Goal: Information Seeking & Learning: Learn about a topic

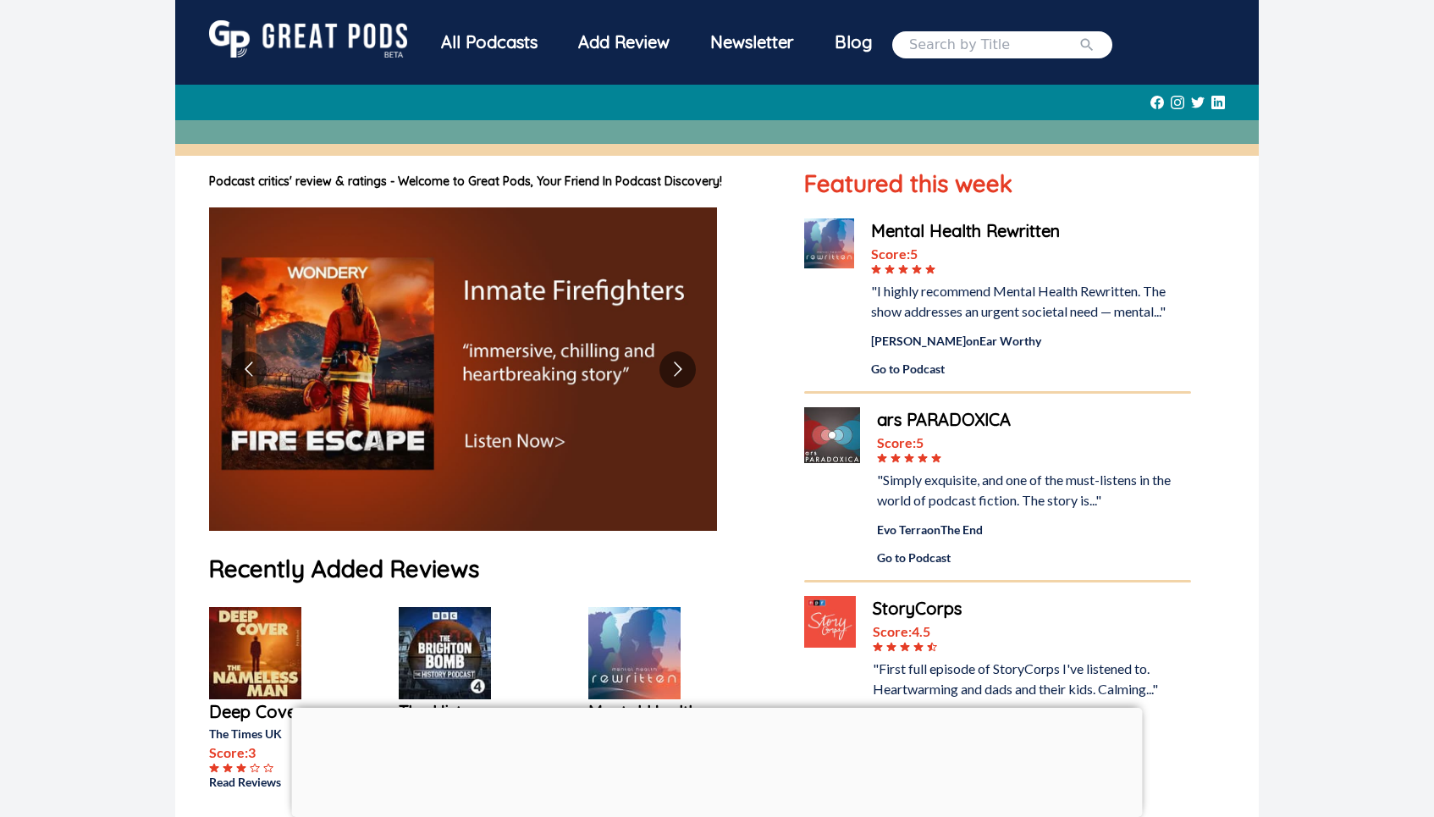
click at [492, 41] on div "All Podcasts" at bounding box center [489, 42] width 137 height 44
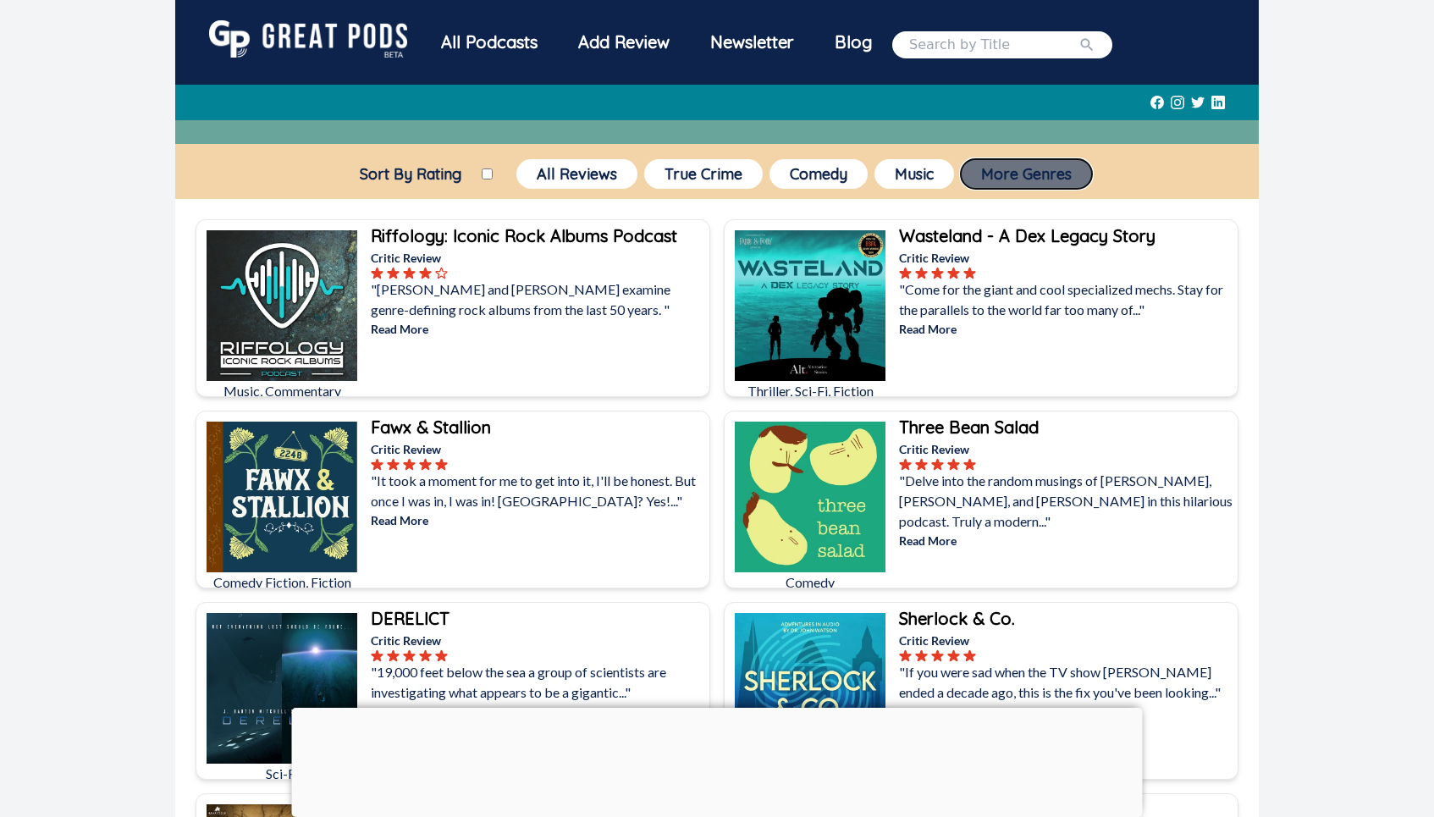
click at [1067, 181] on button "More Genres" at bounding box center [1026, 174] width 131 height 30
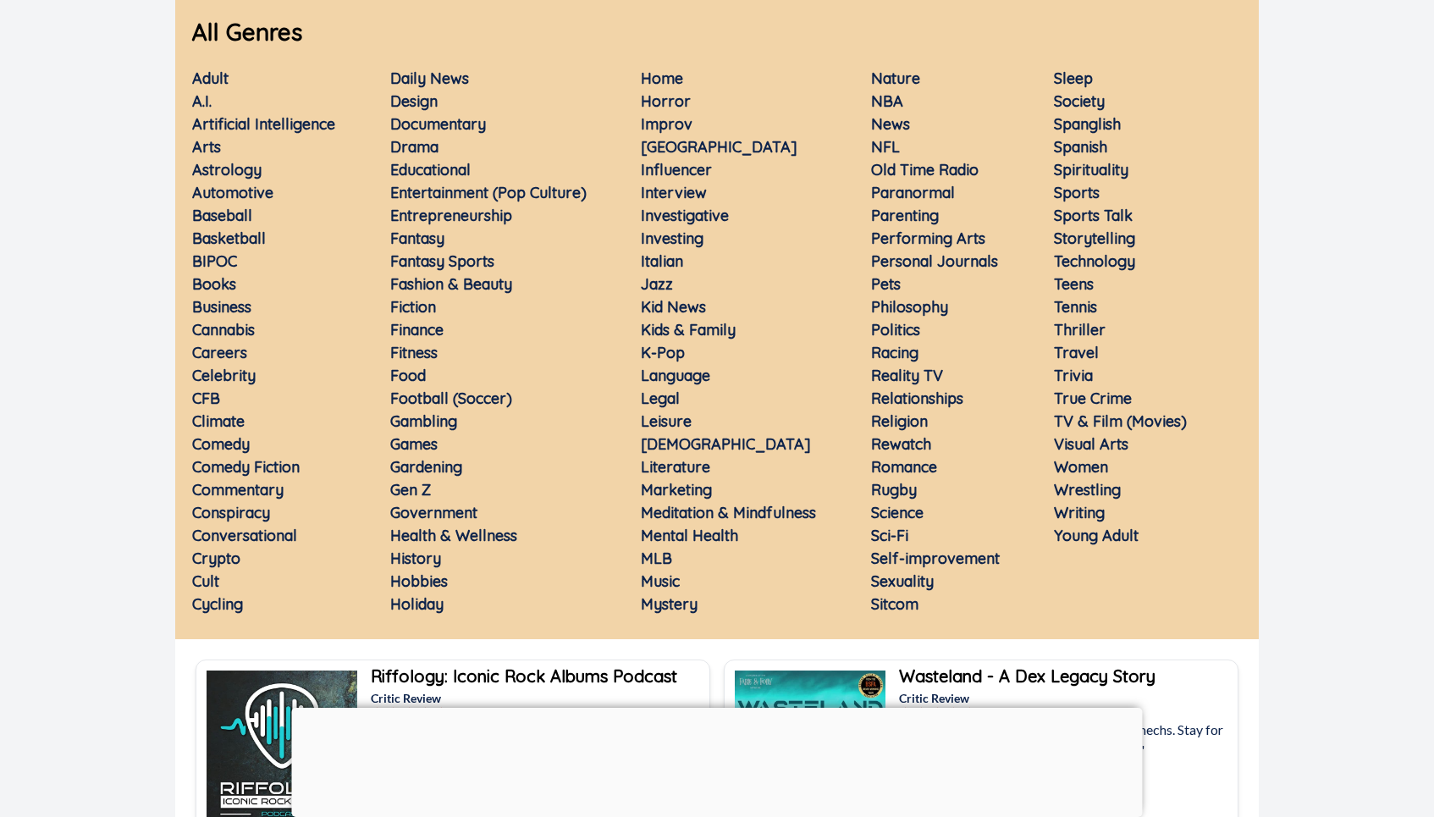
scroll to position [215, 0]
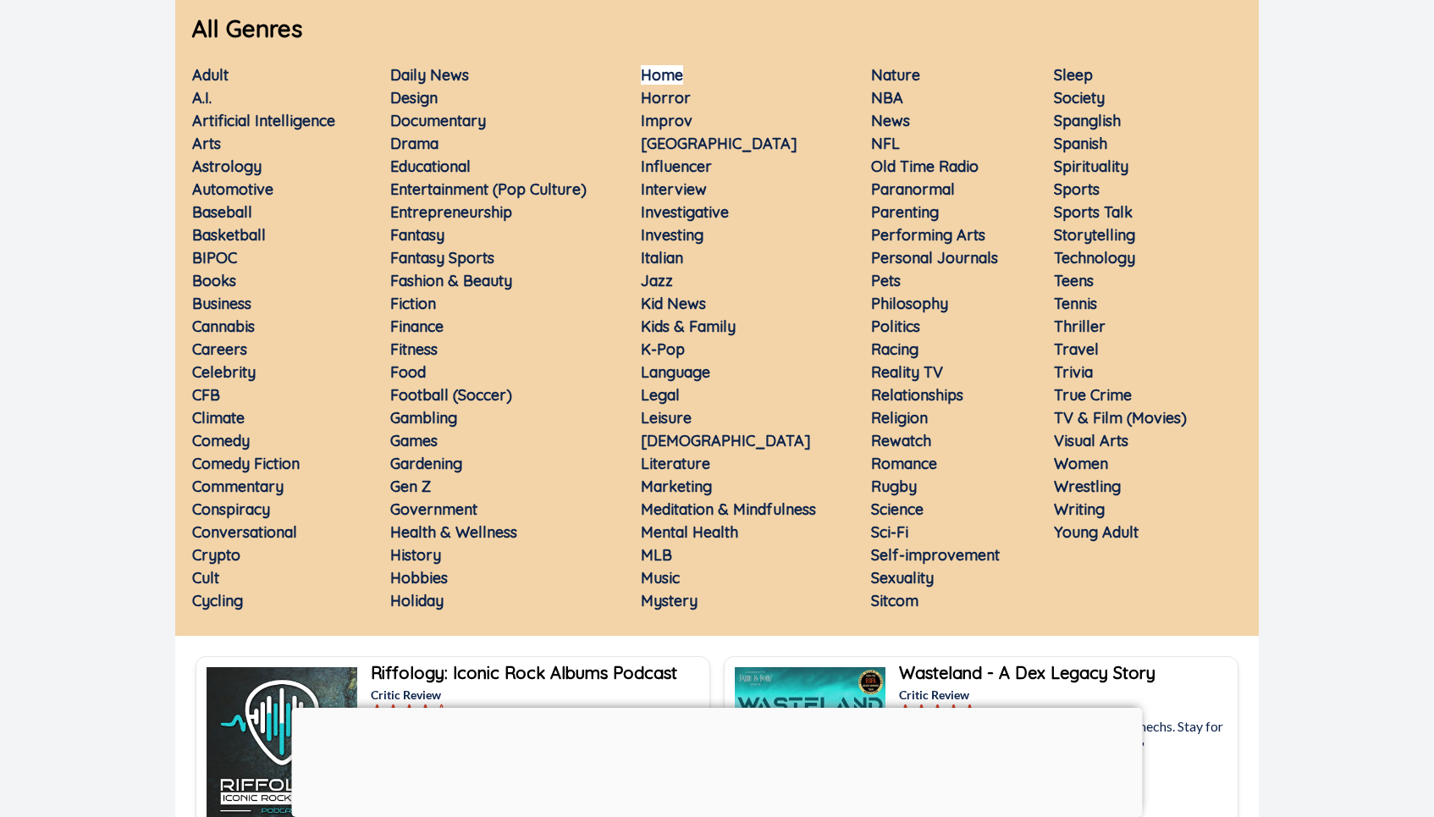
click at [665, 74] on link "Home" at bounding box center [662, 74] width 42 height 19
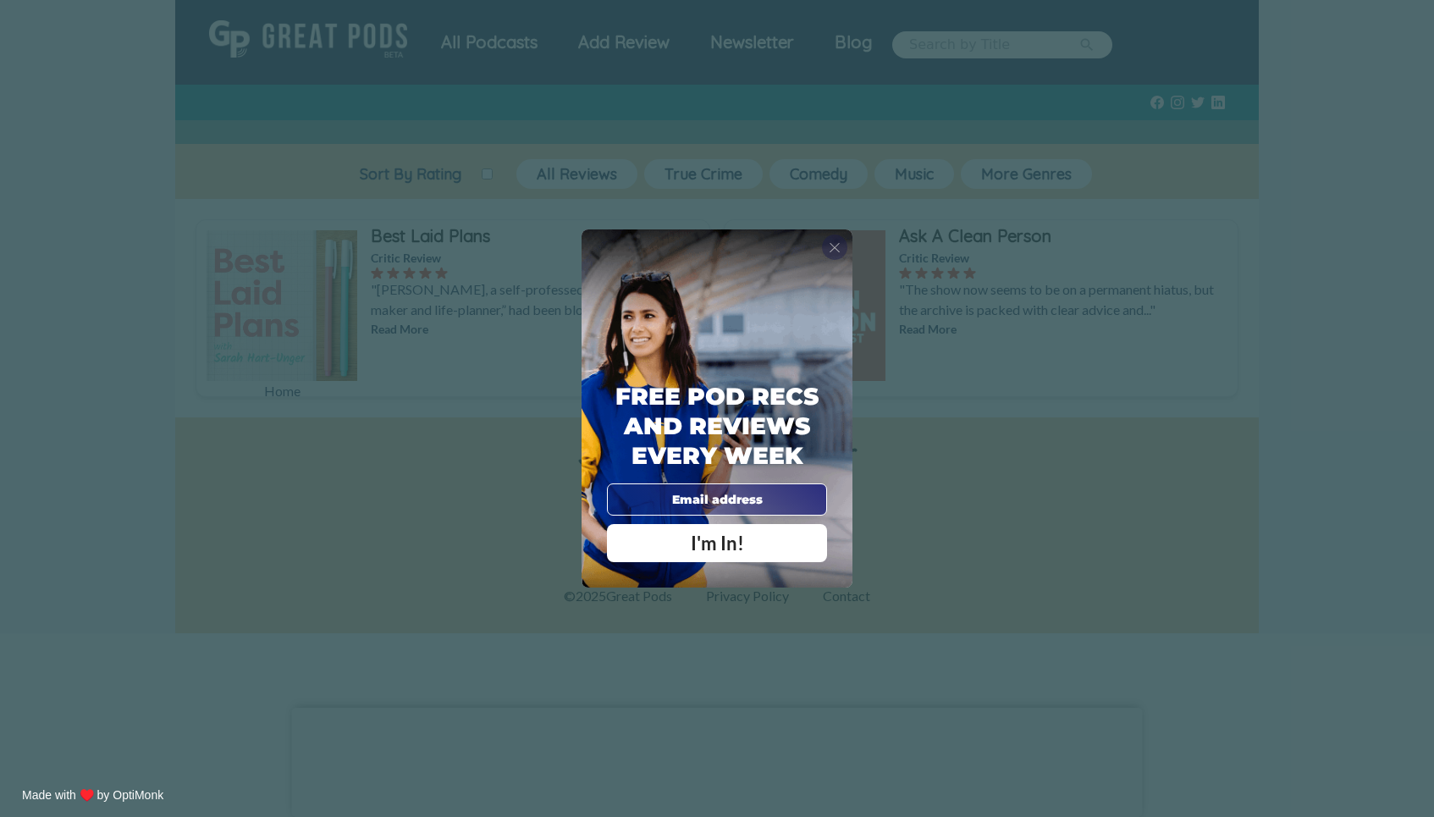
click at [836, 247] on span "X" at bounding box center [835, 247] width 12 height 17
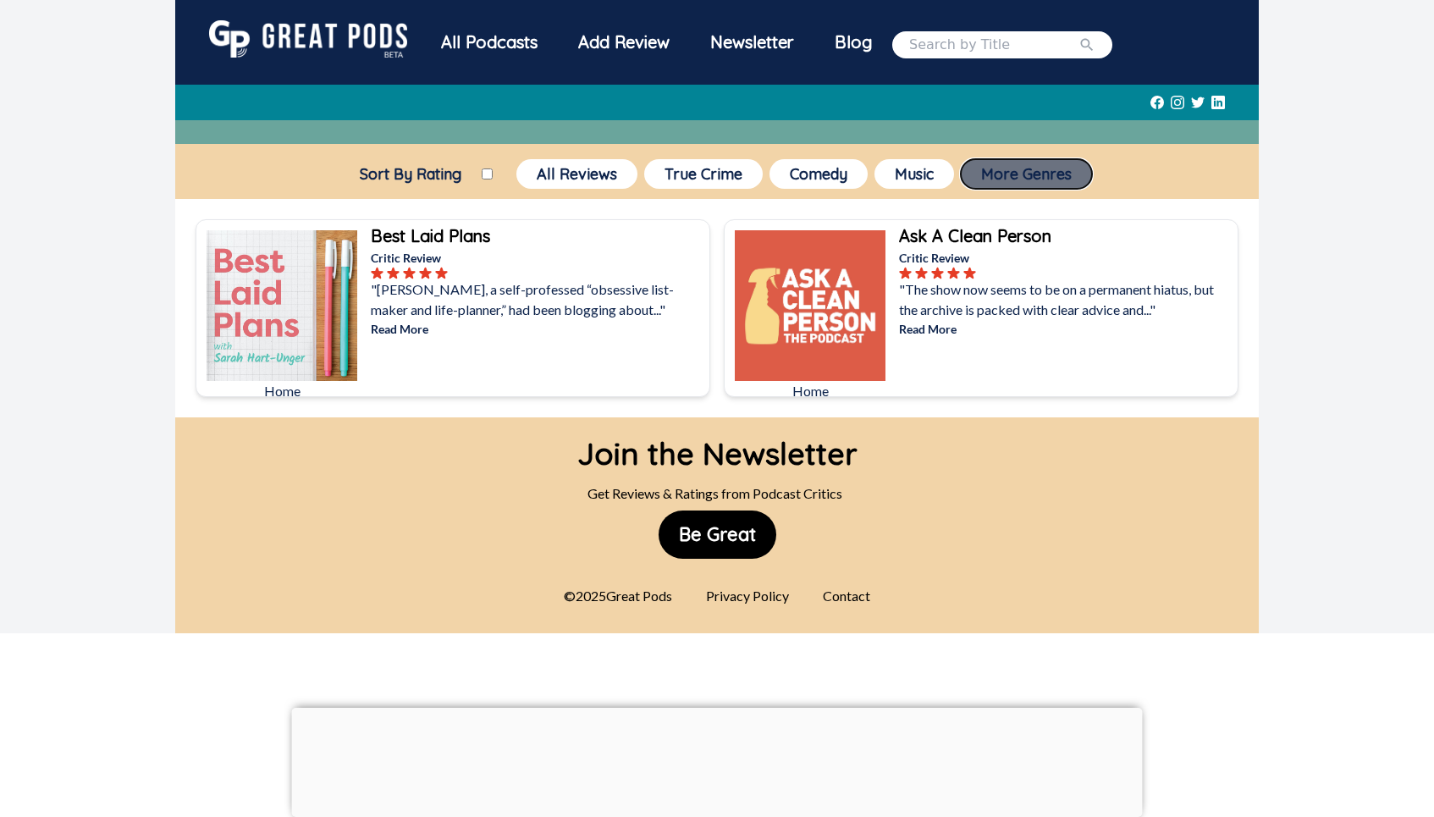
click at [1038, 188] on button "More Genres" at bounding box center [1026, 174] width 131 height 30
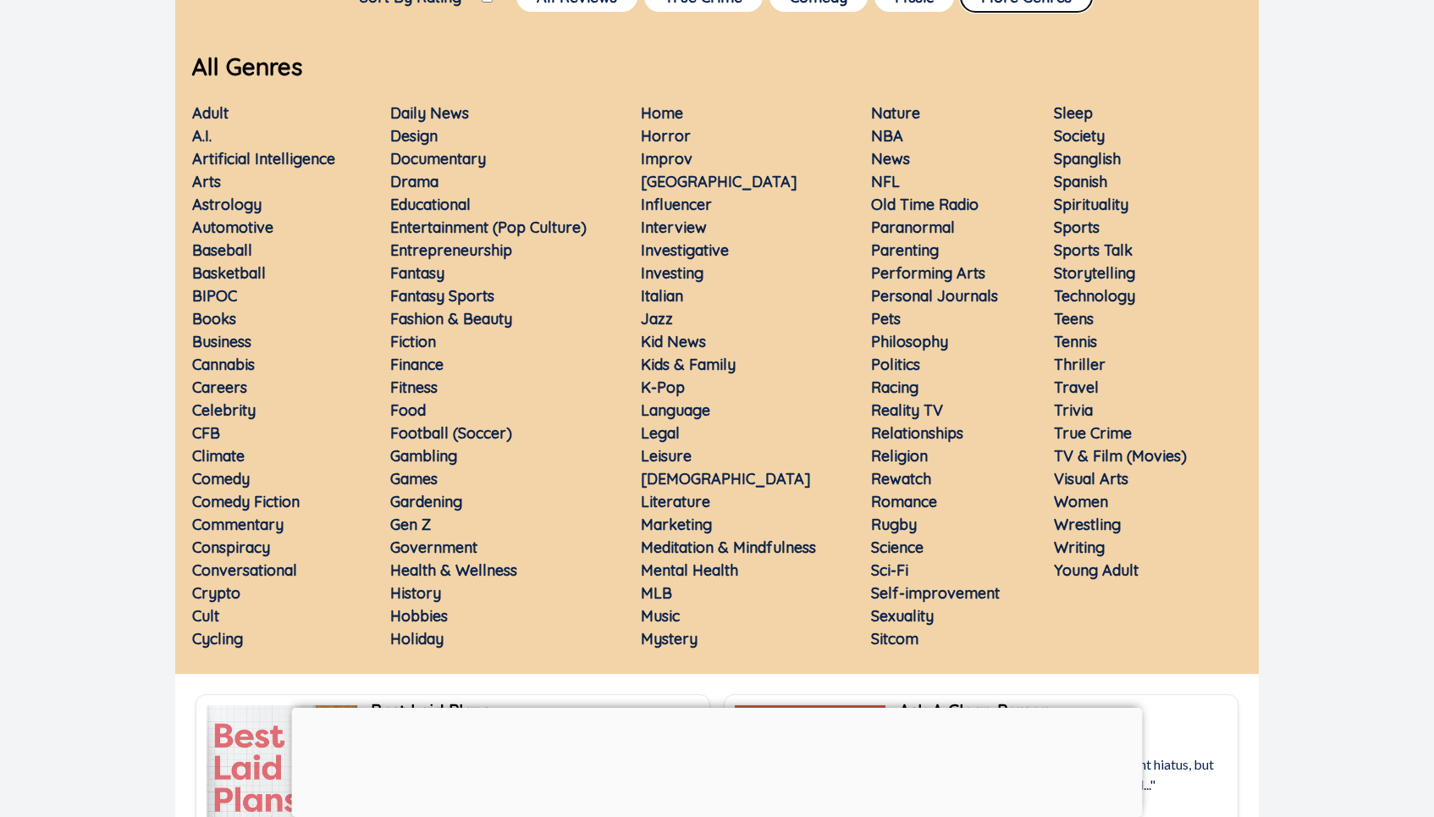
scroll to position [183, 0]
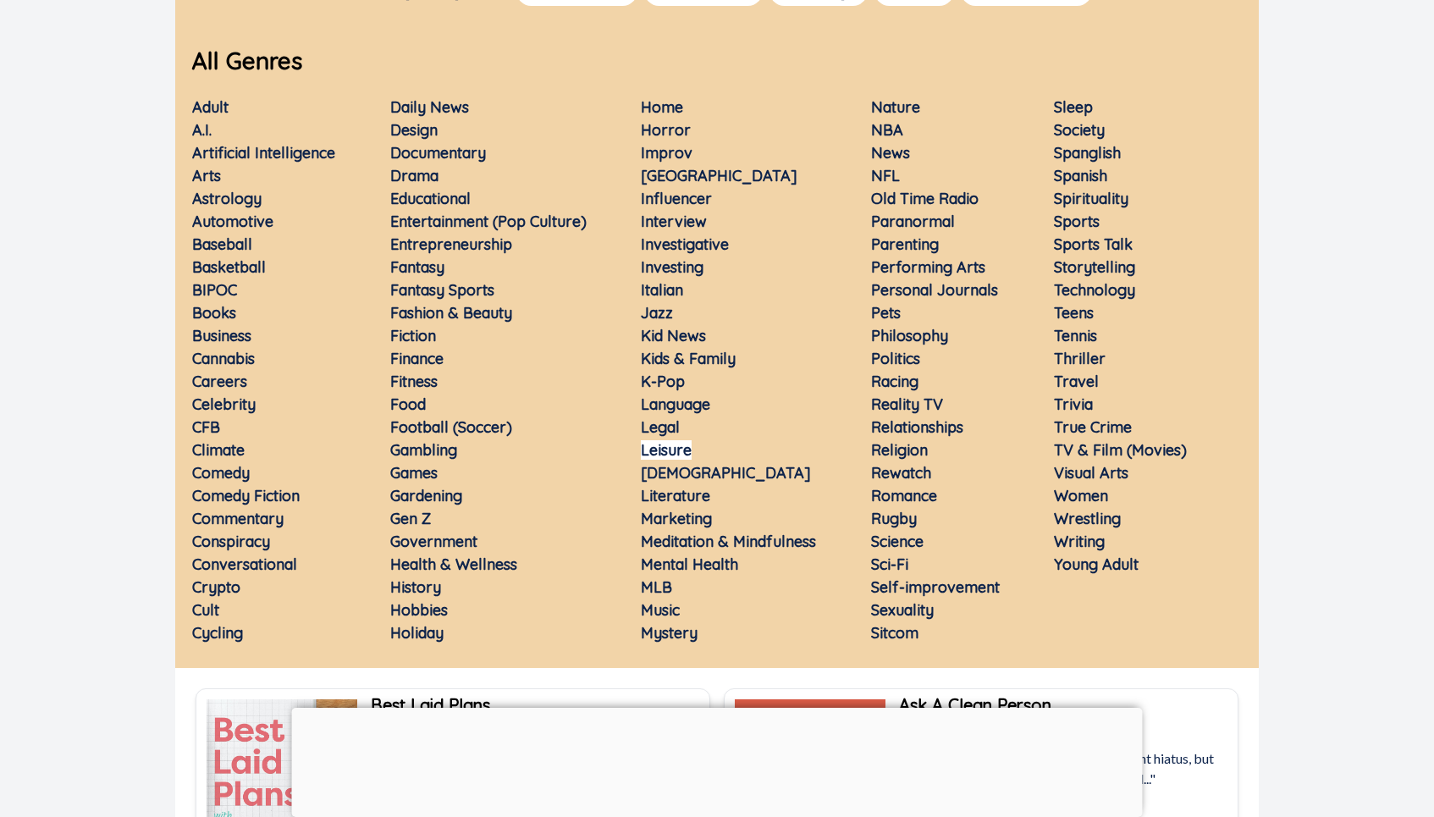
click at [677, 449] on link "Leisure" at bounding box center [666, 449] width 51 height 19
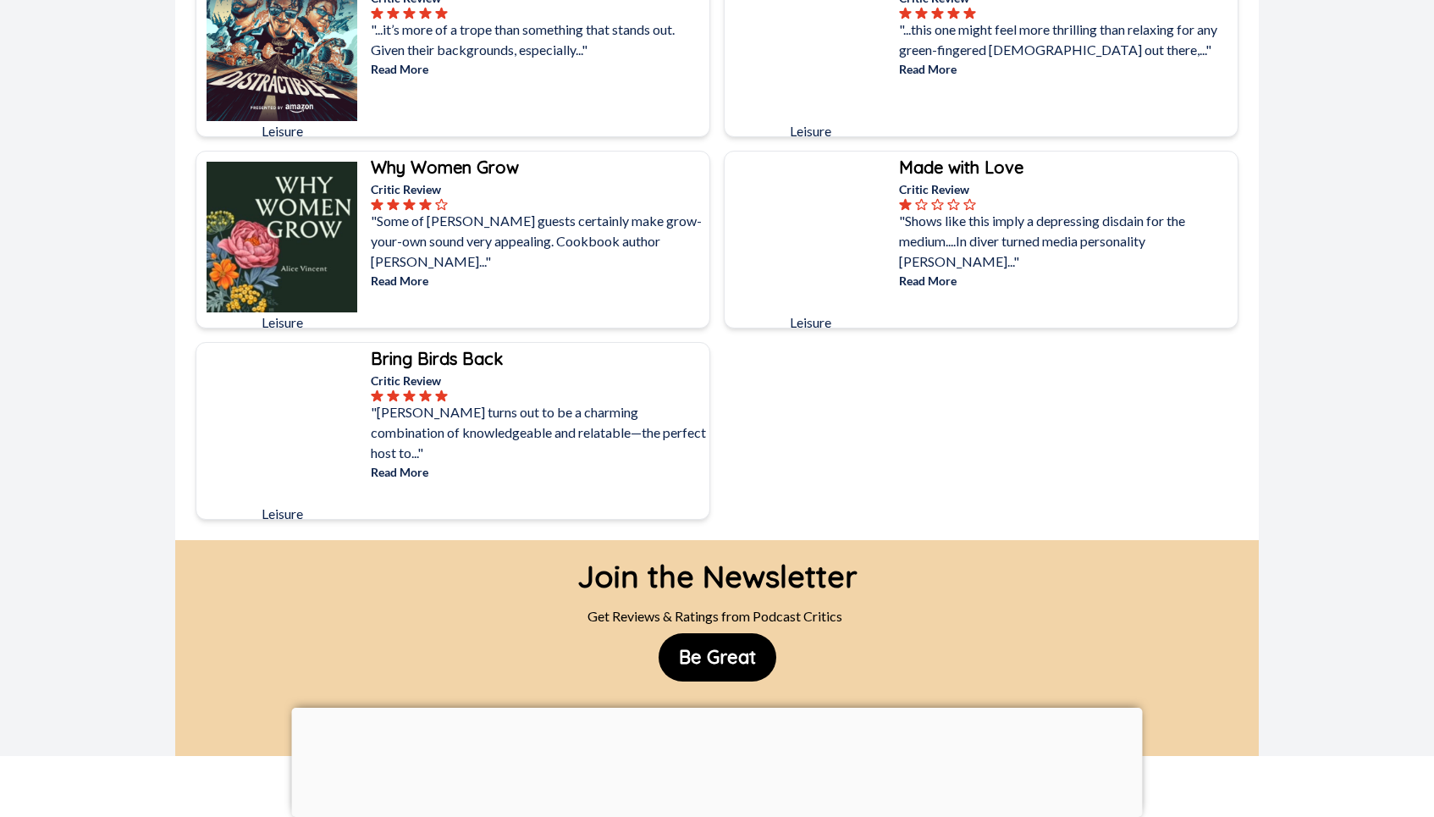
scroll to position [1477, 0]
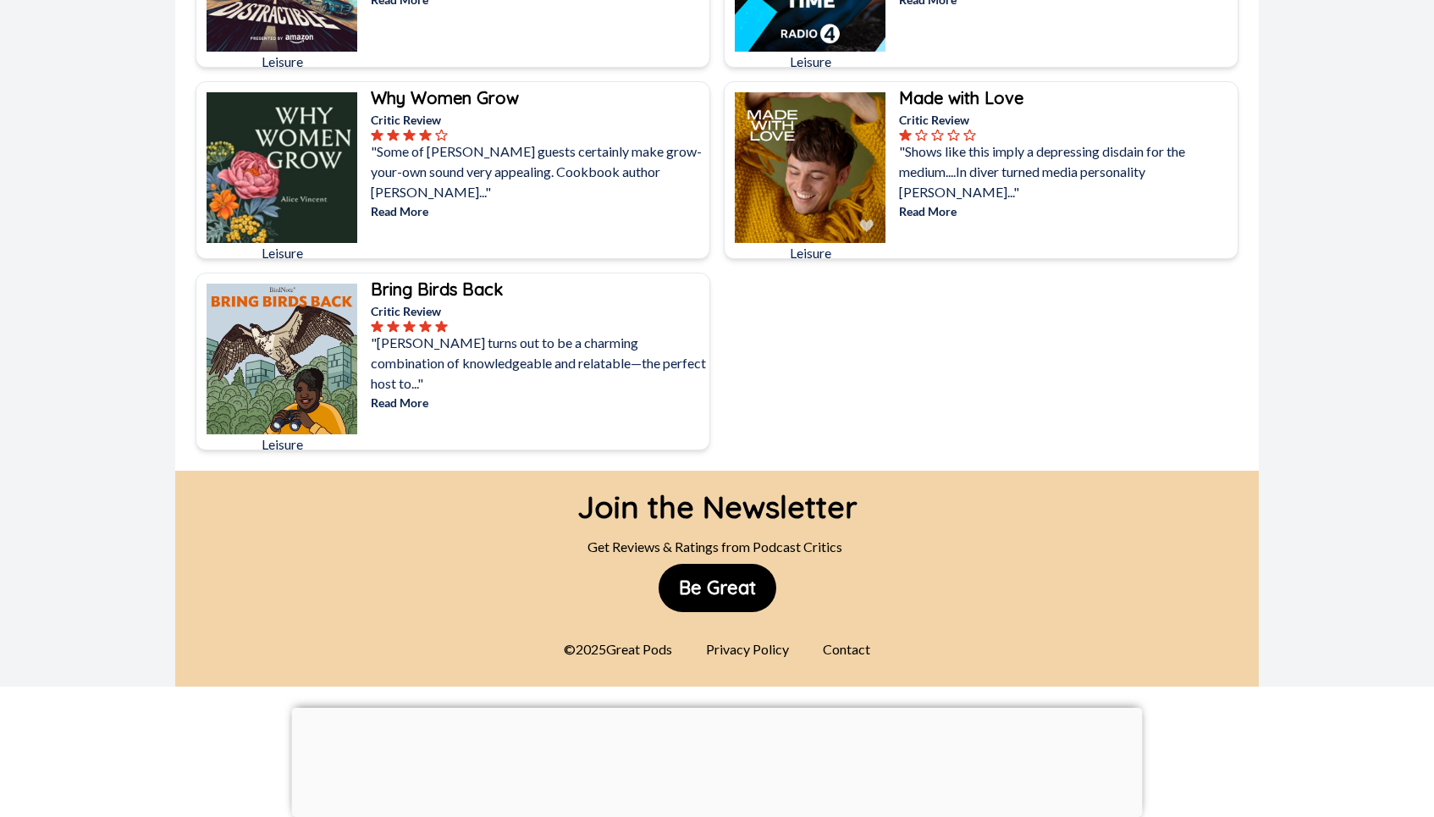
click at [913, 202] on p "Read More" at bounding box center [1066, 211] width 335 height 18
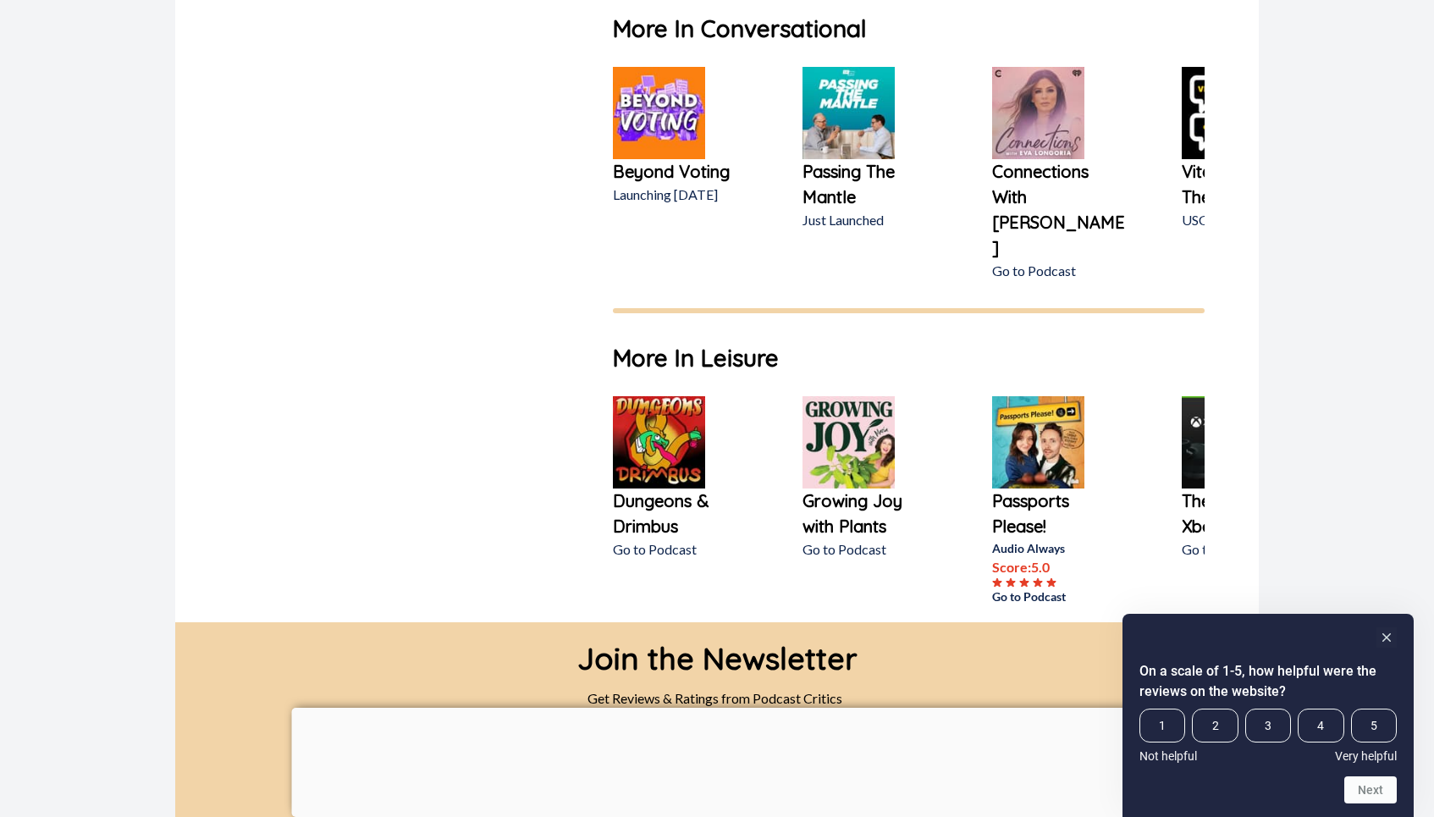
scroll to position [1350, 0]
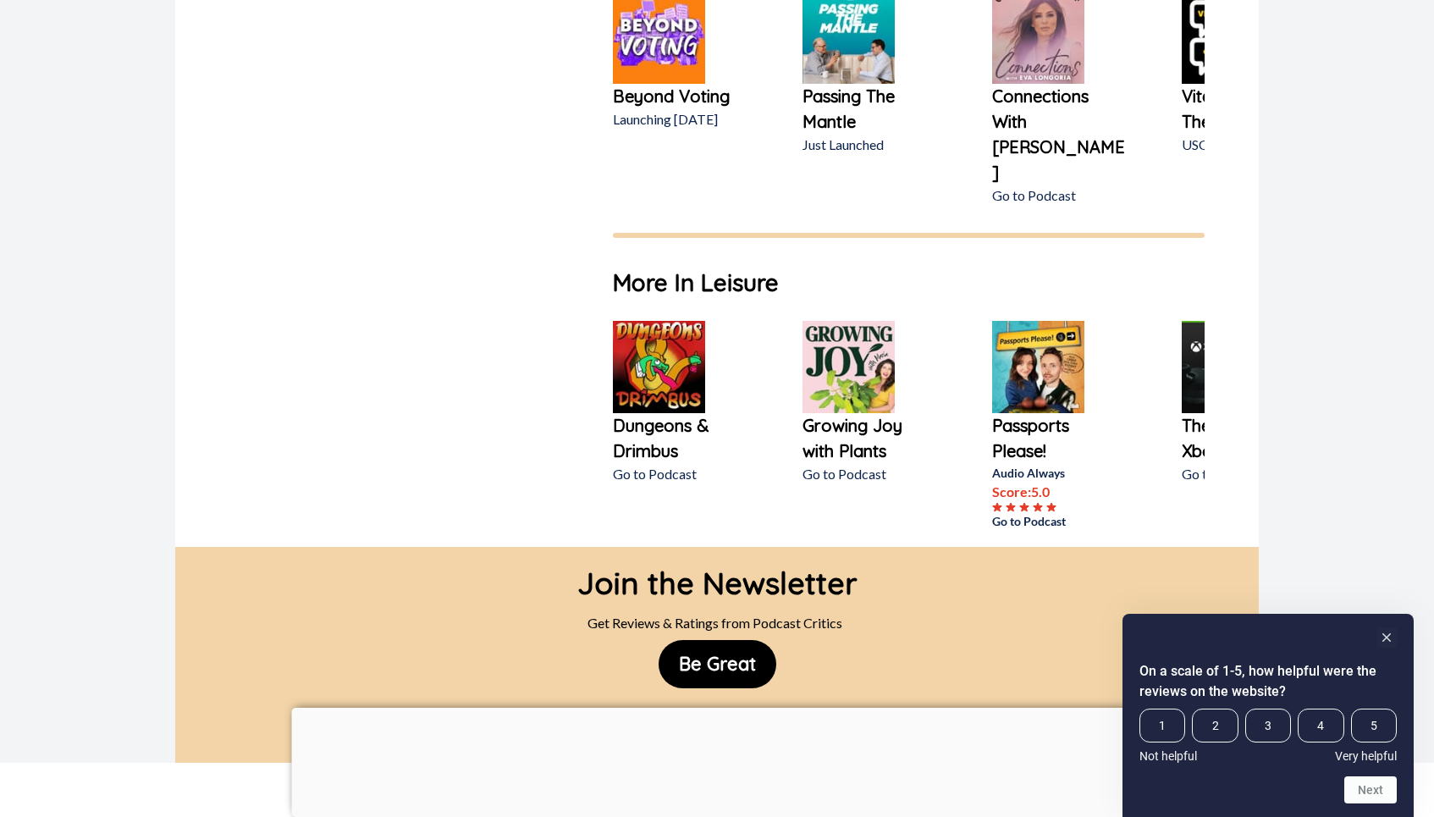
click at [840, 321] on img at bounding box center [848, 367] width 92 height 92
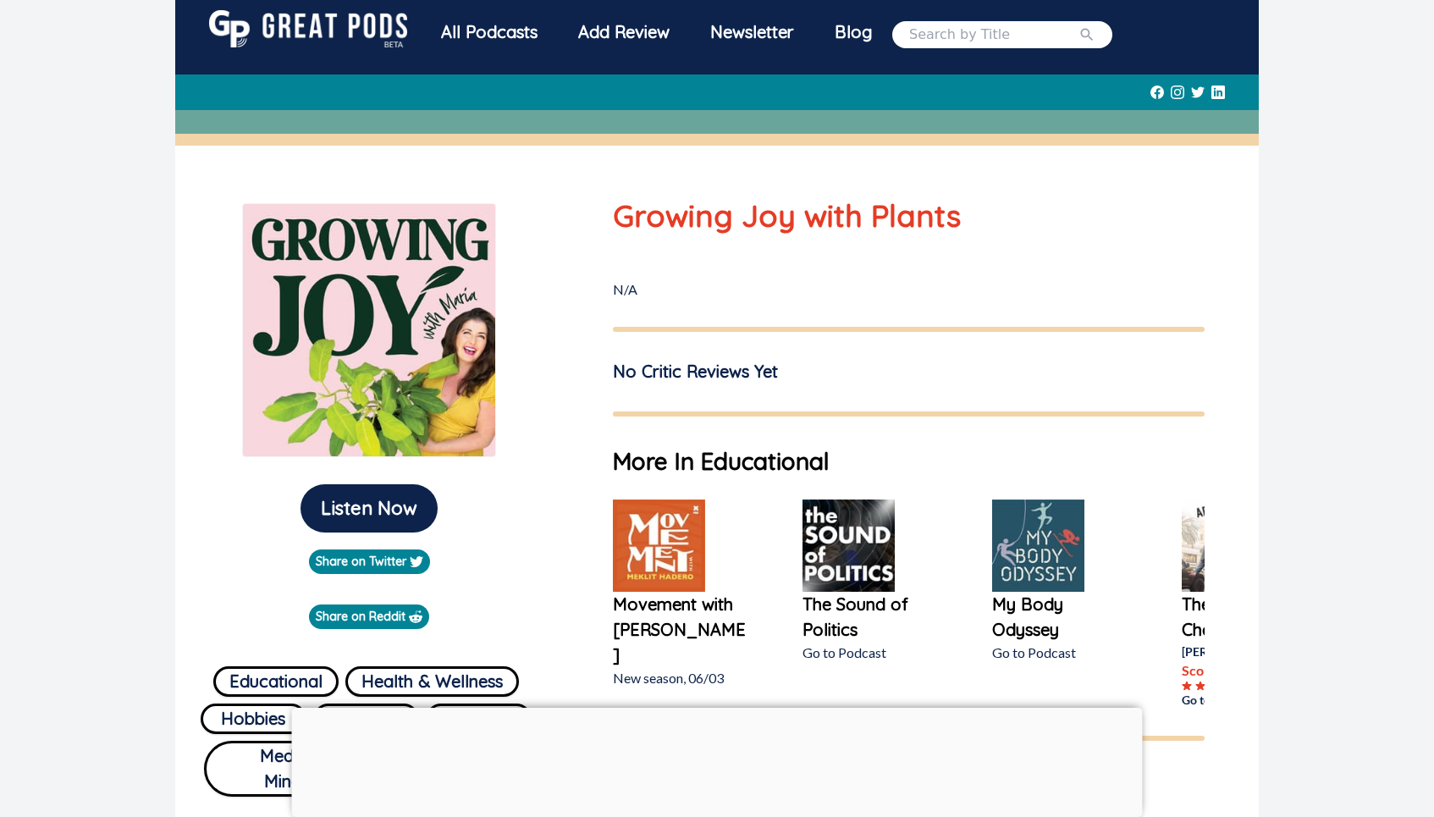
click at [960, 47] on div "All Podcasts Add Review Newsletter Blog" at bounding box center [766, 34] width 691 height 48
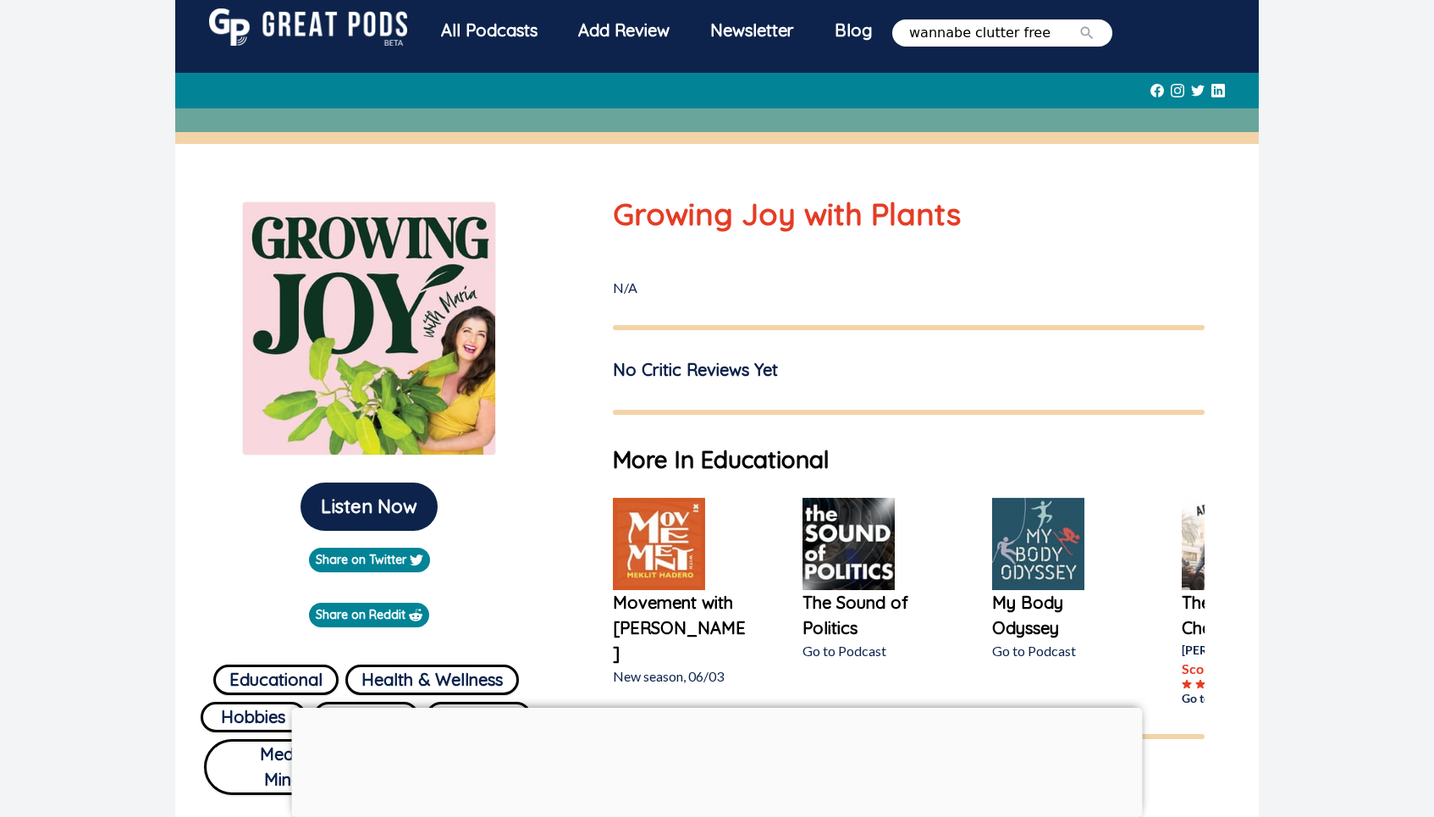
type input "wannabe clutter free"
click at [1078, 23] on button "submit" at bounding box center [1086, 33] width 17 height 20
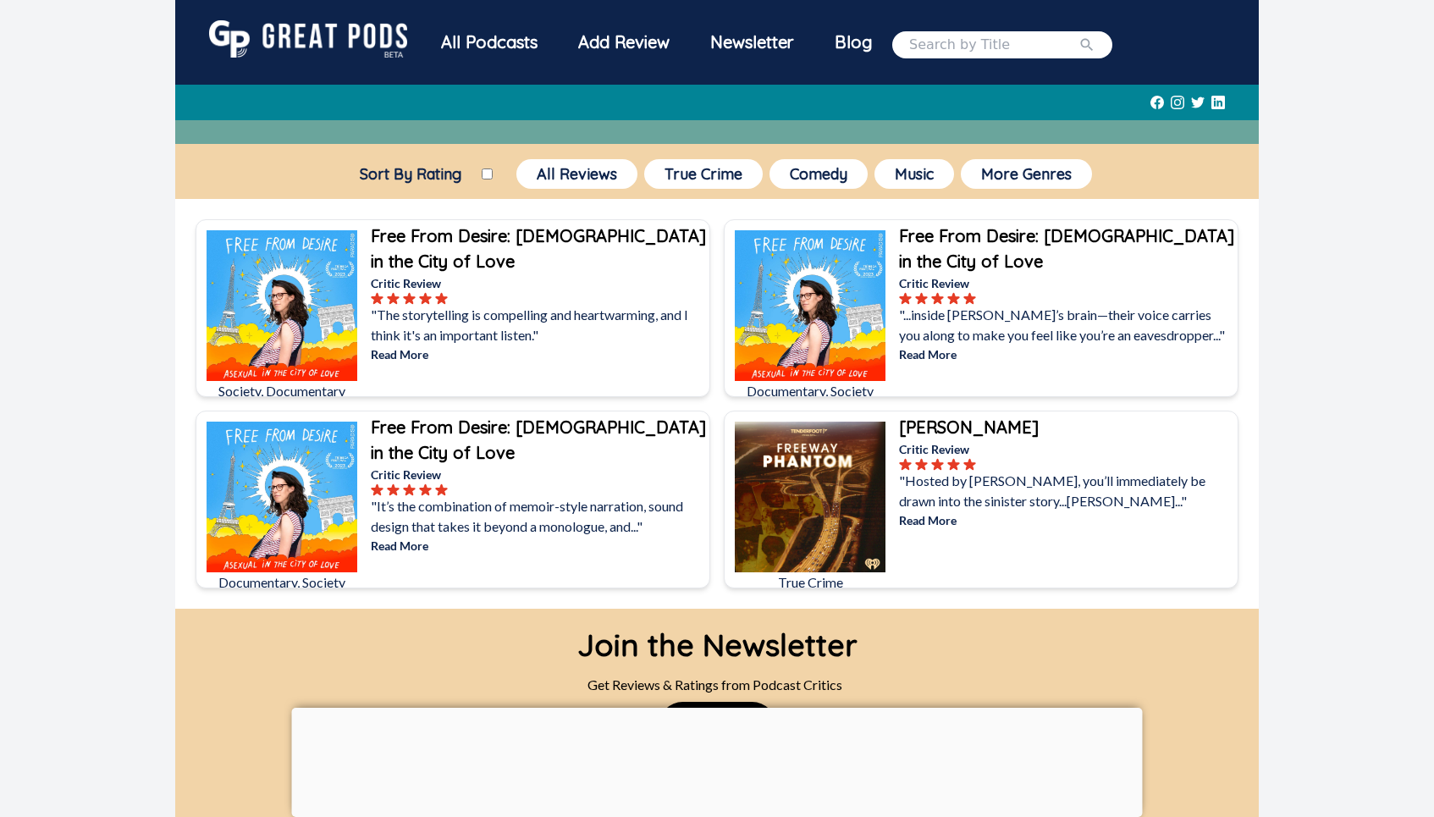
click at [921, 42] on input "search" at bounding box center [993, 45] width 169 height 20
click at [638, 39] on div "Add Review" at bounding box center [624, 42] width 132 height 44
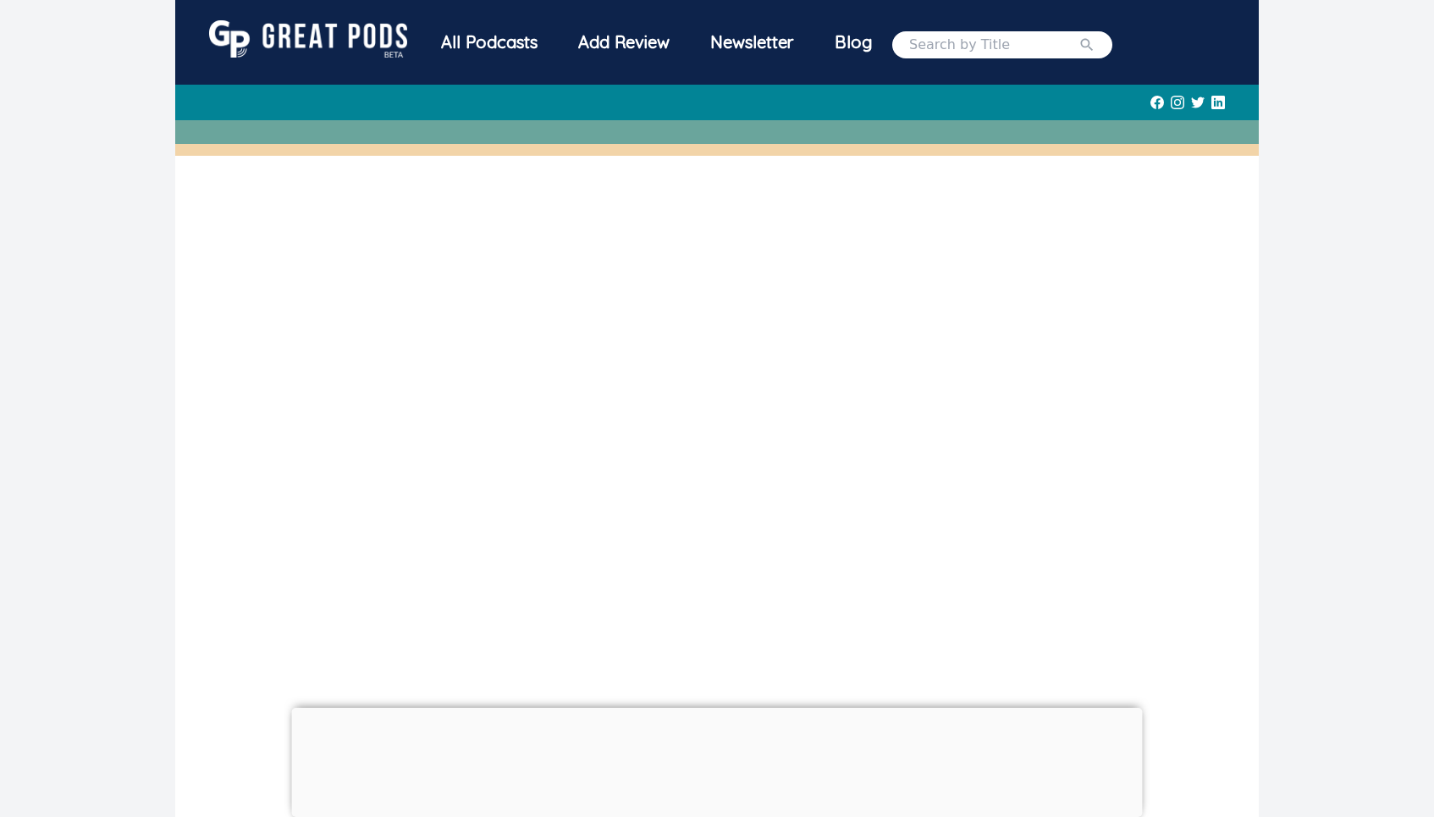
click at [769, 44] on div "Newsletter" at bounding box center [752, 42] width 124 height 44
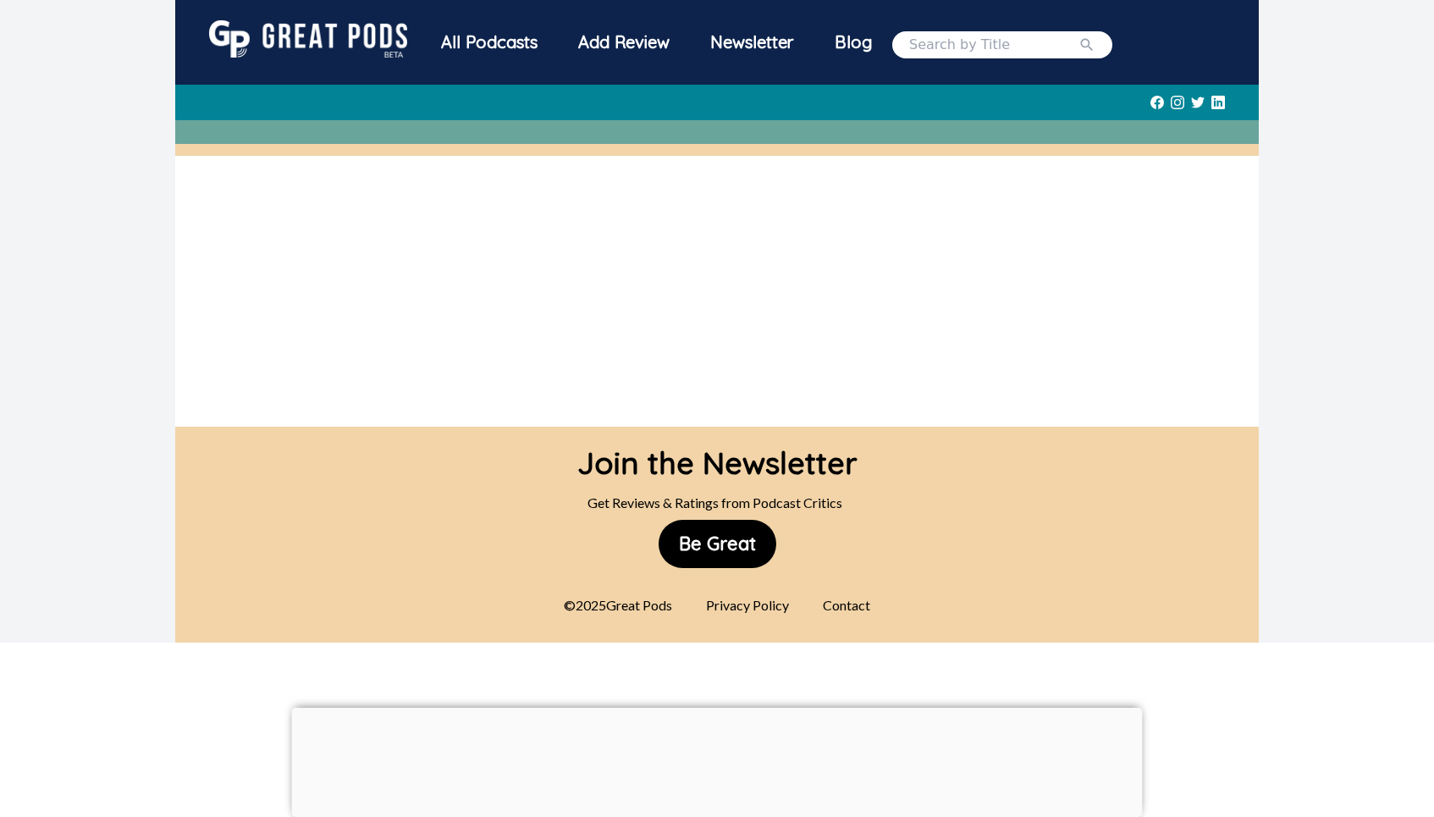
click at [848, 41] on div "Blog" at bounding box center [853, 42] width 78 height 44
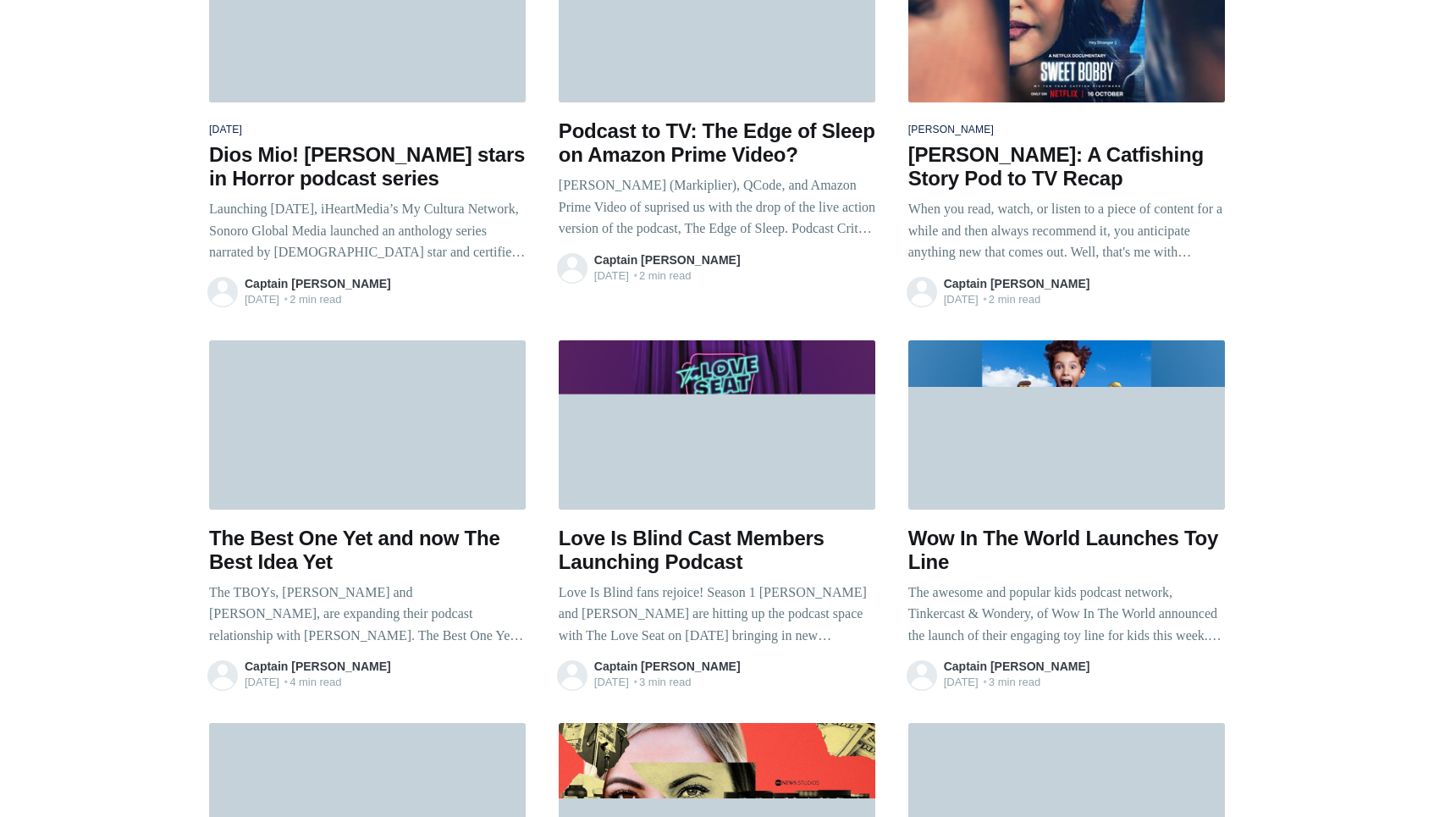
scroll to position [3977, 0]
